Goal: Navigation & Orientation: Find specific page/section

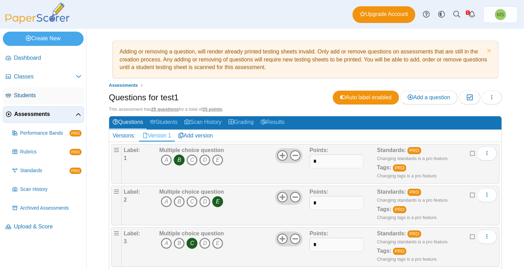
click at [35, 98] on span "Students" at bounding box center [48, 96] width 68 height 8
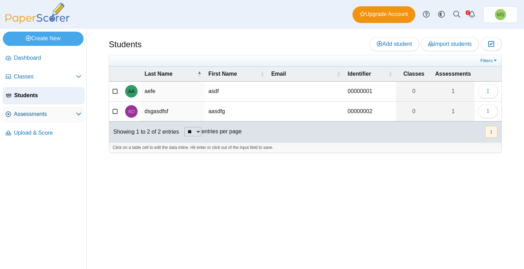
click at [36, 117] on span "Assessments" at bounding box center [45, 114] width 62 height 8
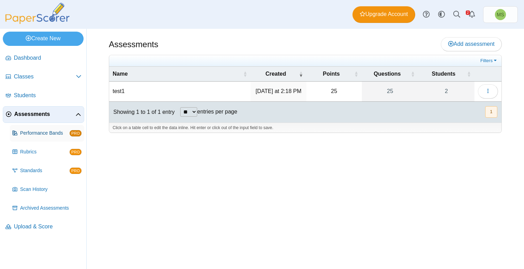
click at [31, 130] on span "Performance Bands" at bounding box center [45, 133] width 50 height 7
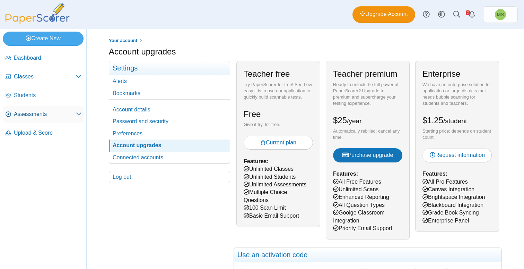
click at [31, 112] on span "Assessments" at bounding box center [45, 114] width 62 height 8
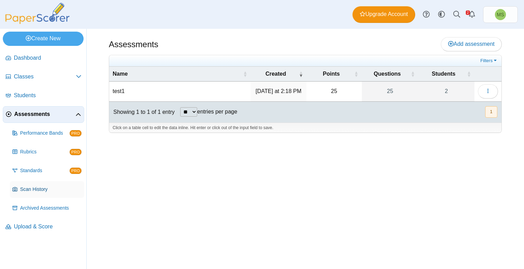
click at [24, 191] on span "Scan History" at bounding box center [50, 189] width 61 height 7
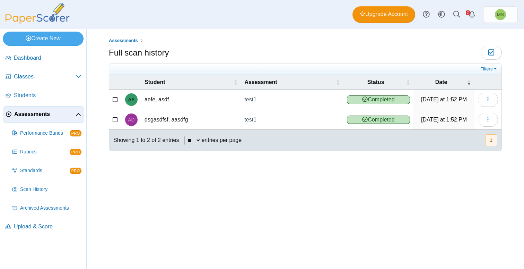
click at [40, 112] on span "Assessments" at bounding box center [44, 114] width 61 height 8
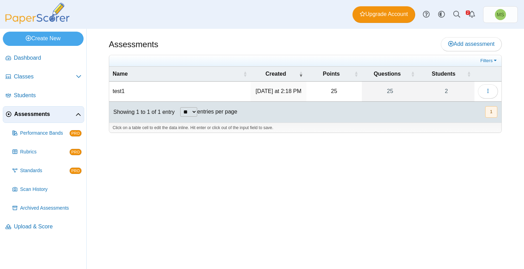
click at [125, 90] on td "test1" at bounding box center [179, 91] width 141 height 20
click at [486, 91] on icon "button" at bounding box center [488, 91] width 6 height 6
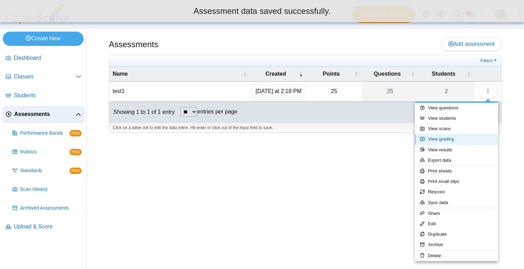
click at [444, 141] on link "View grading" at bounding box center [456, 139] width 83 height 10
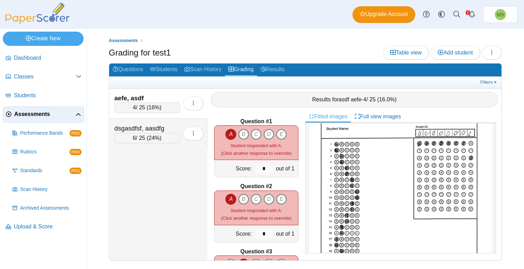
scroll to position [38, 0]
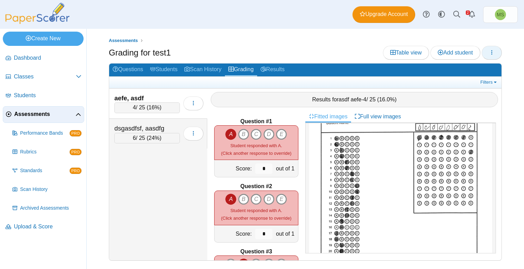
click at [496, 53] on button "button" at bounding box center [492, 53] width 20 height 14
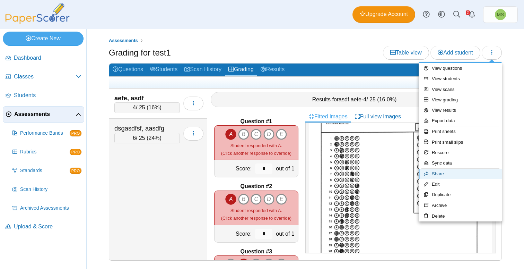
click at [451, 172] on link "Share" at bounding box center [460, 173] width 83 height 10
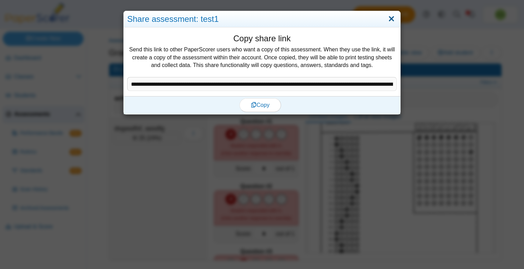
click at [391, 19] on link "Close" at bounding box center [391, 19] width 11 height 12
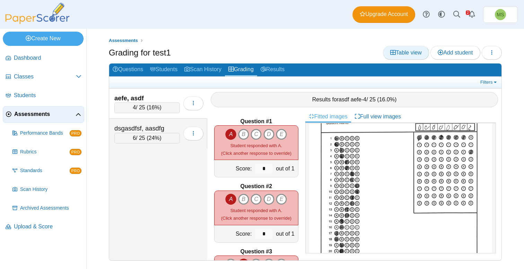
click at [402, 51] on span "Table view" at bounding box center [406, 53] width 32 height 6
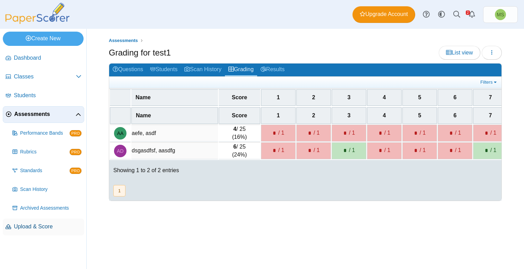
click at [46, 227] on span "Upload & Score" at bounding box center [48, 227] width 68 height 8
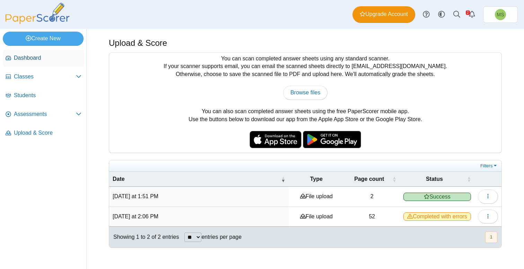
click at [35, 57] on span "Dashboard" at bounding box center [48, 58] width 68 height 8
